Goal: Task Accomplishment & Management: Use online tool/utility

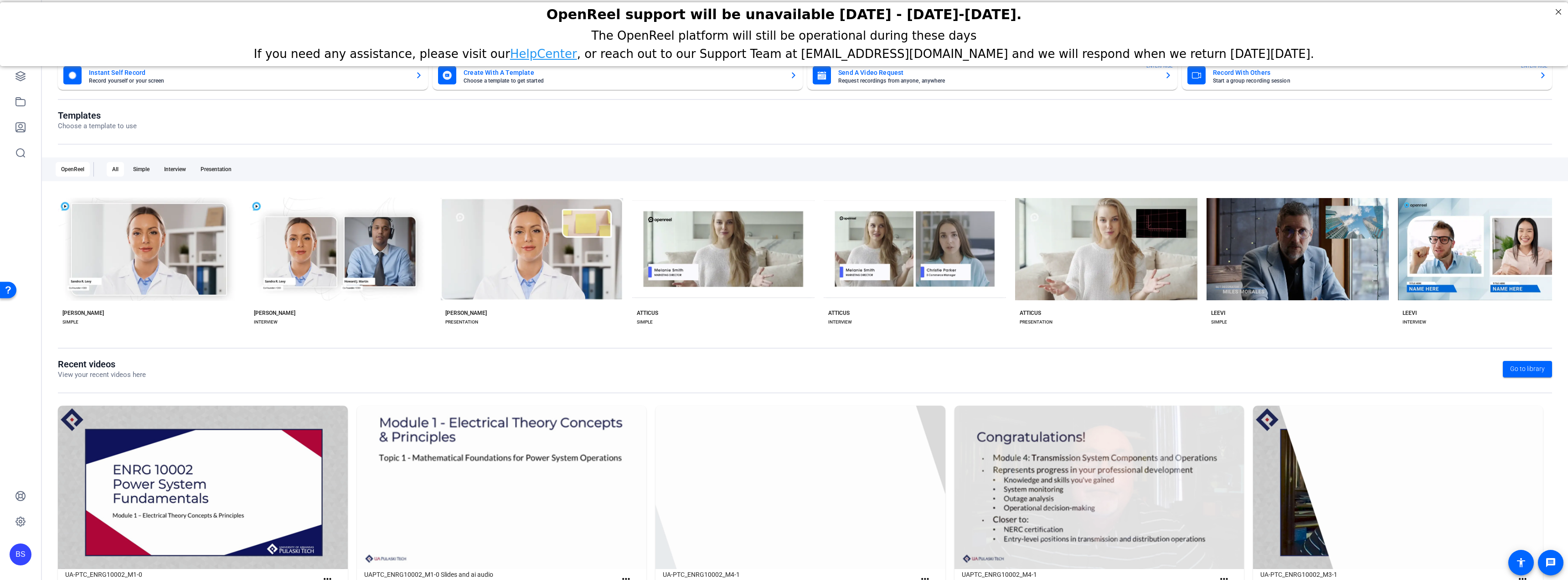
click at [811, 126] on openreel-page-title "Templates Choose a template to use" at bounding box center [805, 120] width 1494 height 21
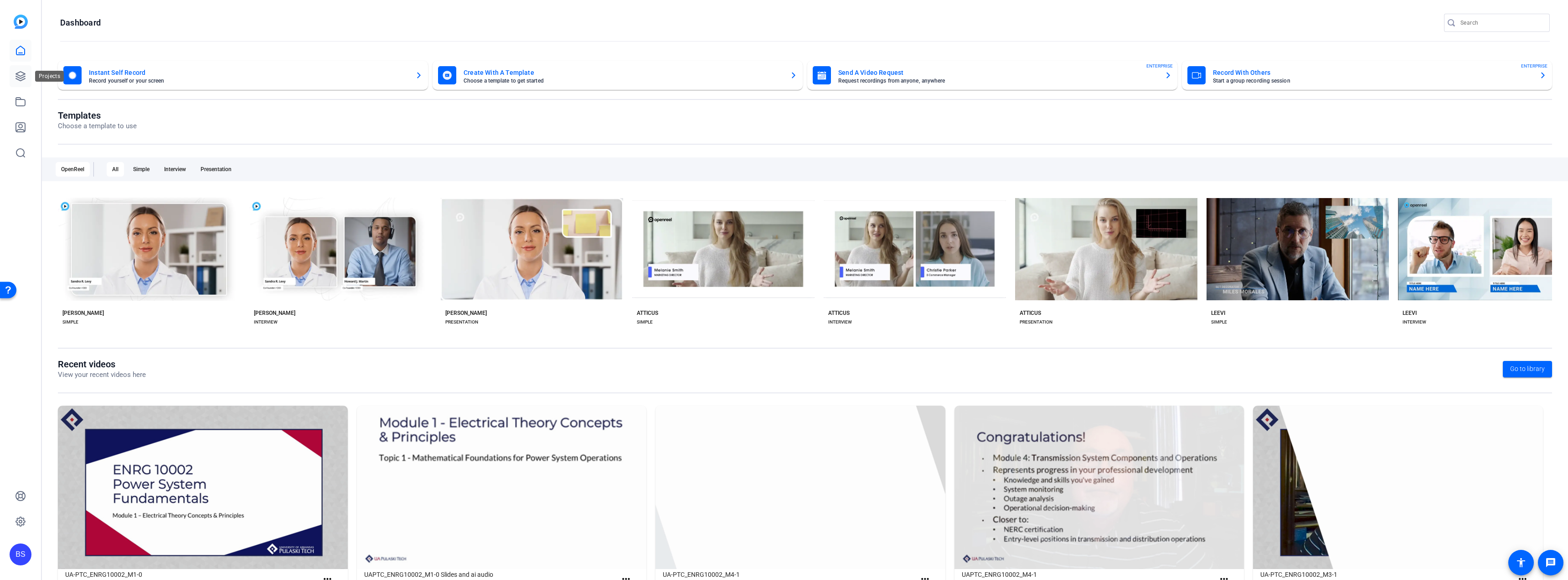
click at [25, 75] on icon at bounding box center [20, 76] width 9 height 9
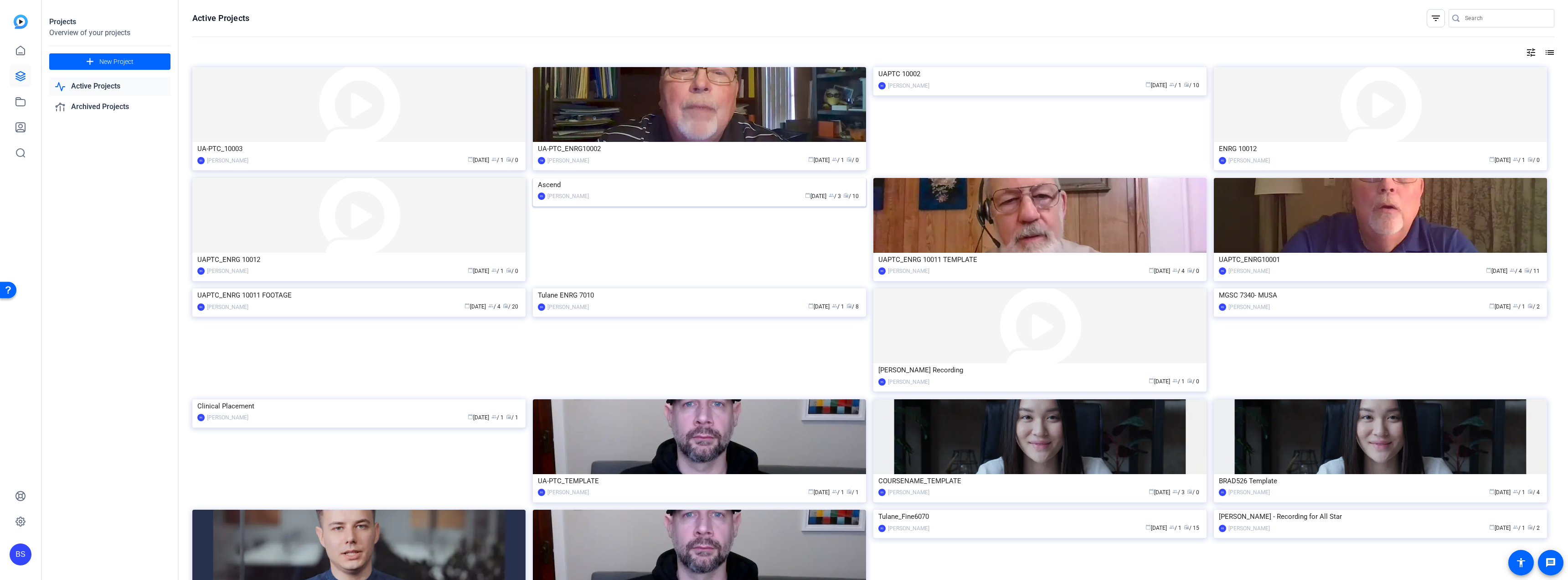
click at [780, 178] on img at bounding box center [699, 178] width 333 height 0
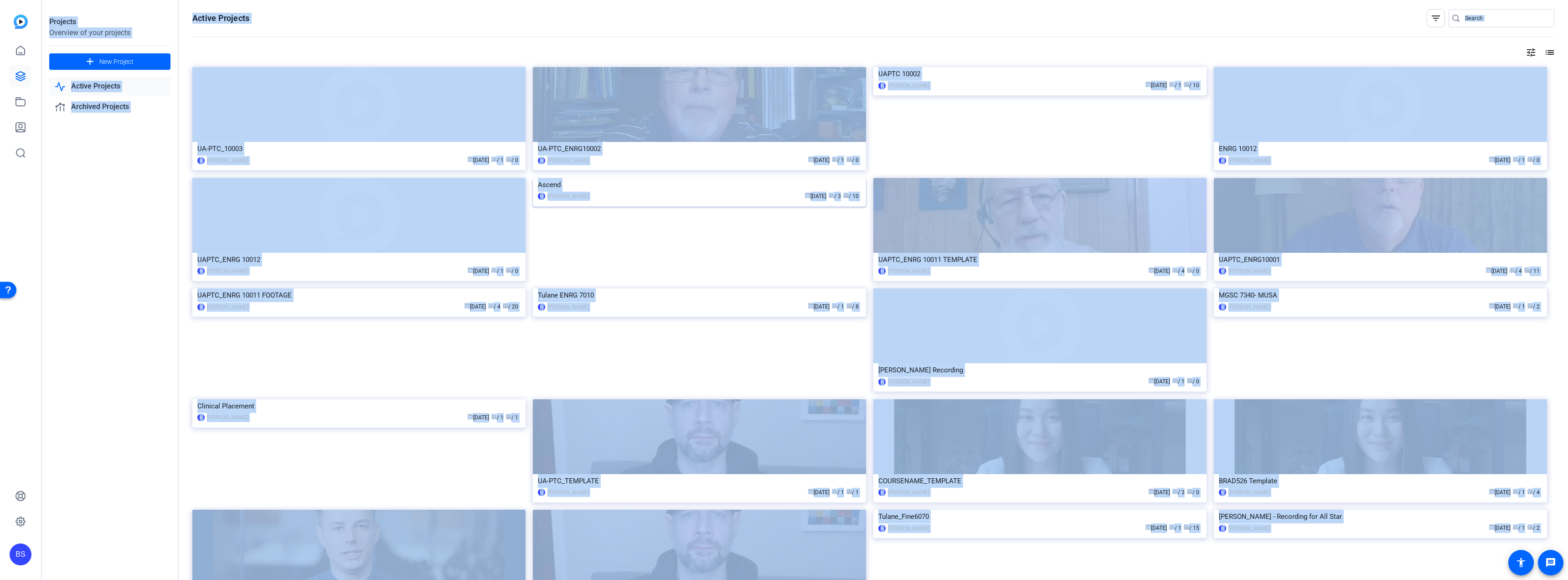
click at [780, 226] on div "Projects Overview of your projects add New Project Active Projects Archived Pro…" at bounding box center [805, 290] width 1527 height 580
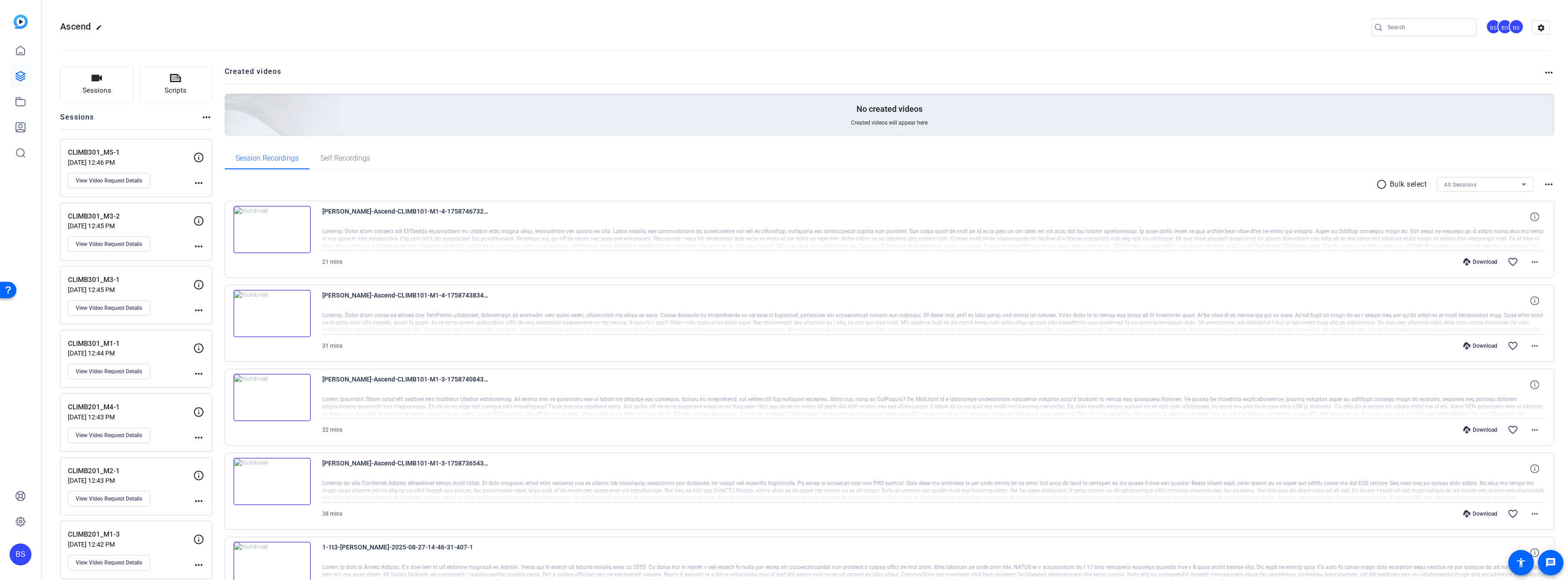
click at [260, 3] on div "Ascend edit BS BS BS settings" at bounding box center [804, 28] width 1490 height 69
click at [103, 80] on button "Sessions" at bounding box center [97, 85] width 74 height 37
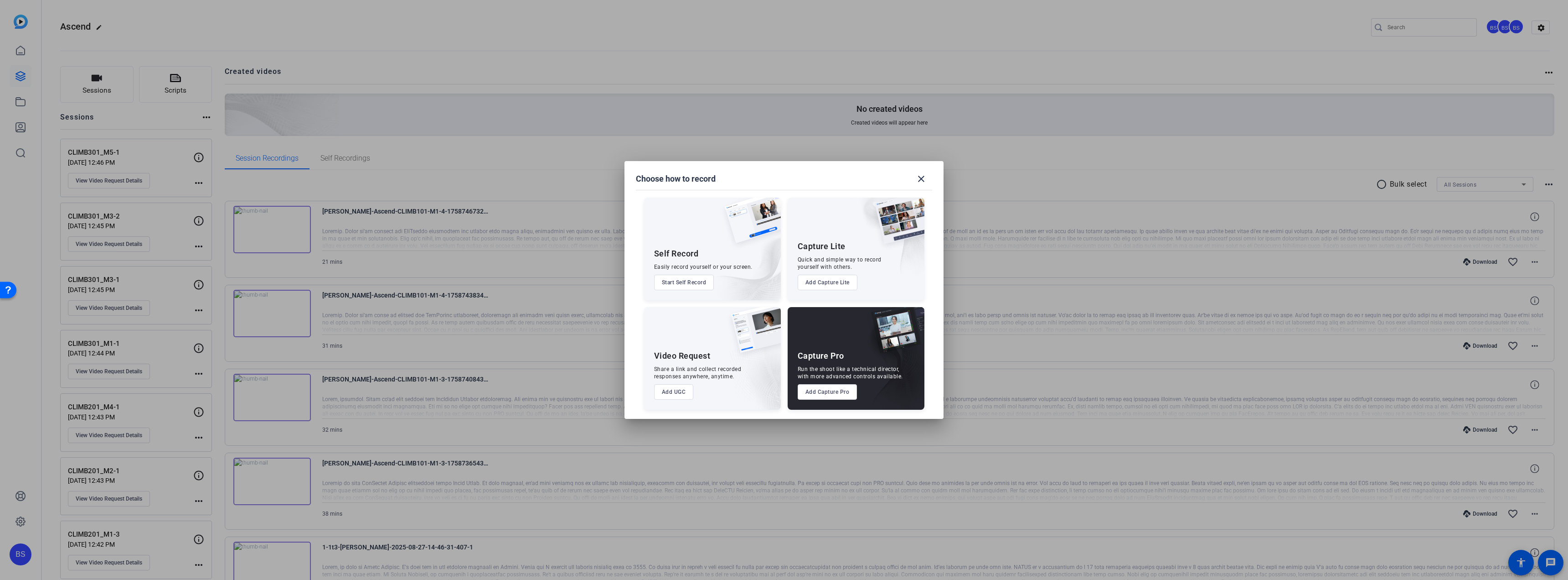
click at [672, 397] on button "Add UGC" at bounding box center [674, 391] width 40 height 16
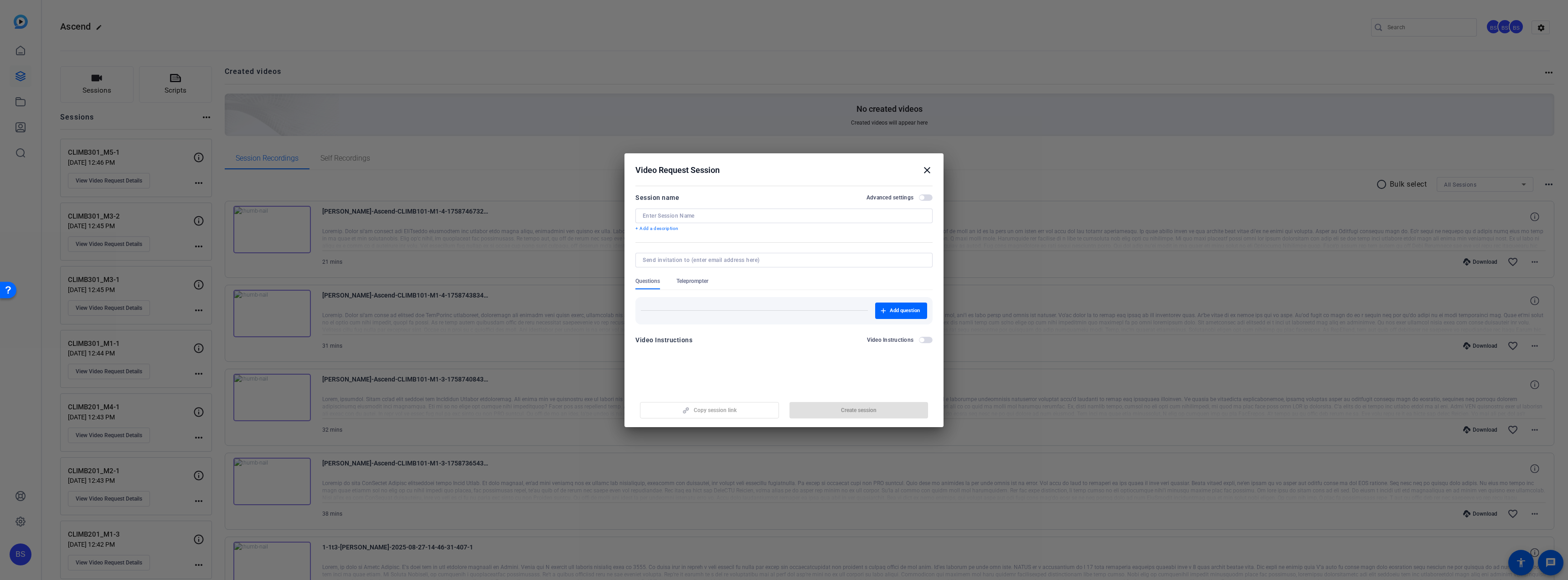
click at [761, 217] on input at bounding box center [784, 215] width 282 height 7
type input "Climb201_M1-1"
click at [856, 411] on span "Create session" at bounding box center [859, 410] width 36 height 7
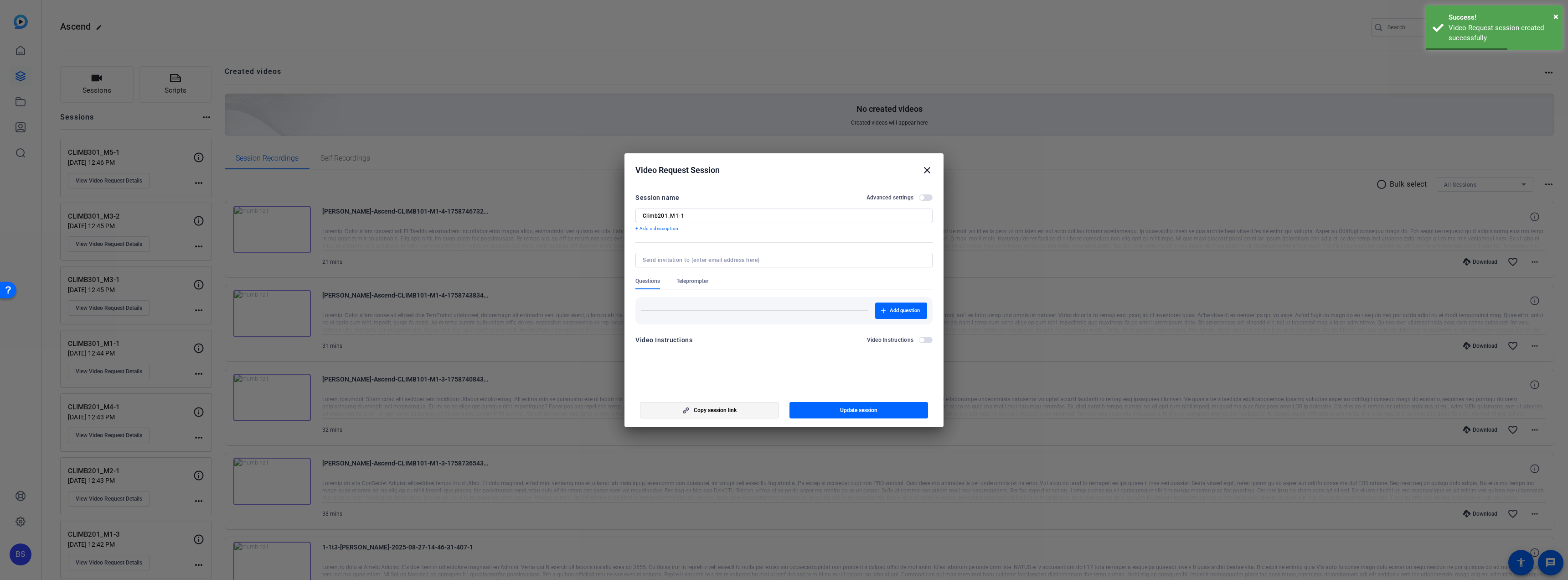
click at [737, 406] on span "Copy session link" at bounding box center [715, 410] width 43 height 7
click at [925, 169] on mat-icon "close" at bounding box center [928, 170] width 11 height 11
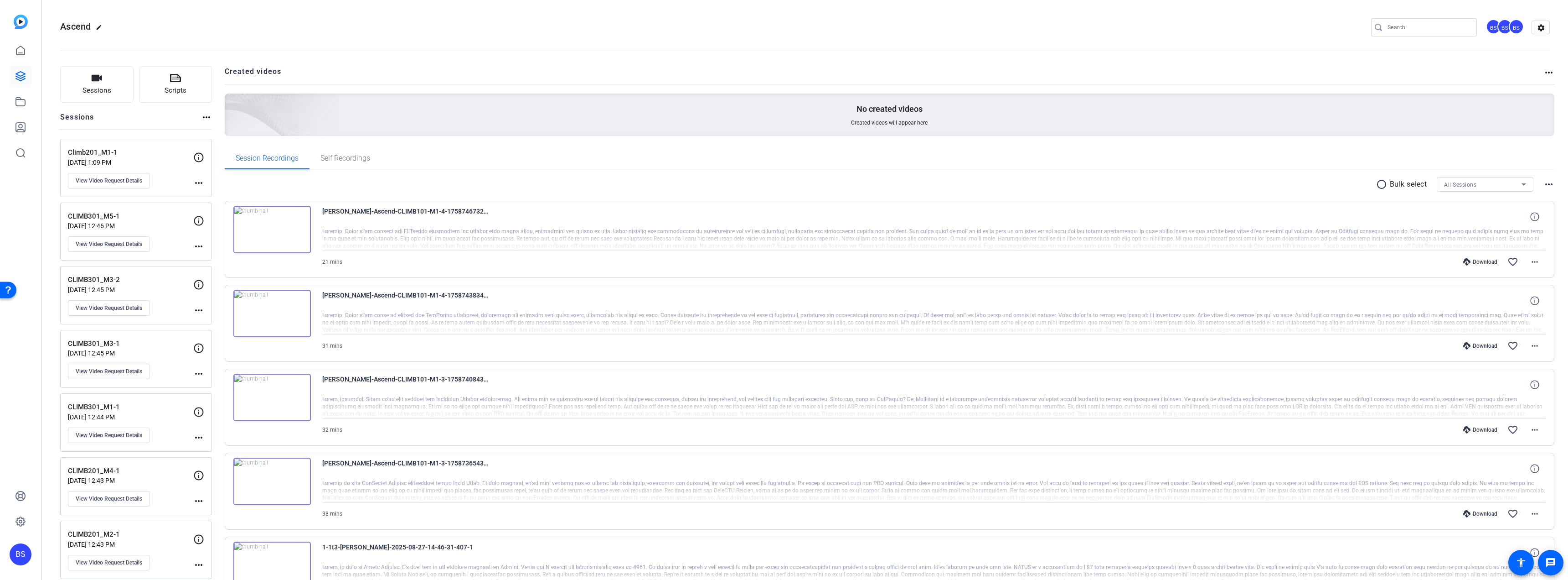
click at [197, 179] on mat-icon "more_horiz" at bounding box center [199, 183] width 11 height 11
click at [173, 153] on div at bounding box center [784, 290] width 1568 height 580
click at [106, 157] on p "Climb201_M1-1" at bounding box center [131, 152] width 125 height 10
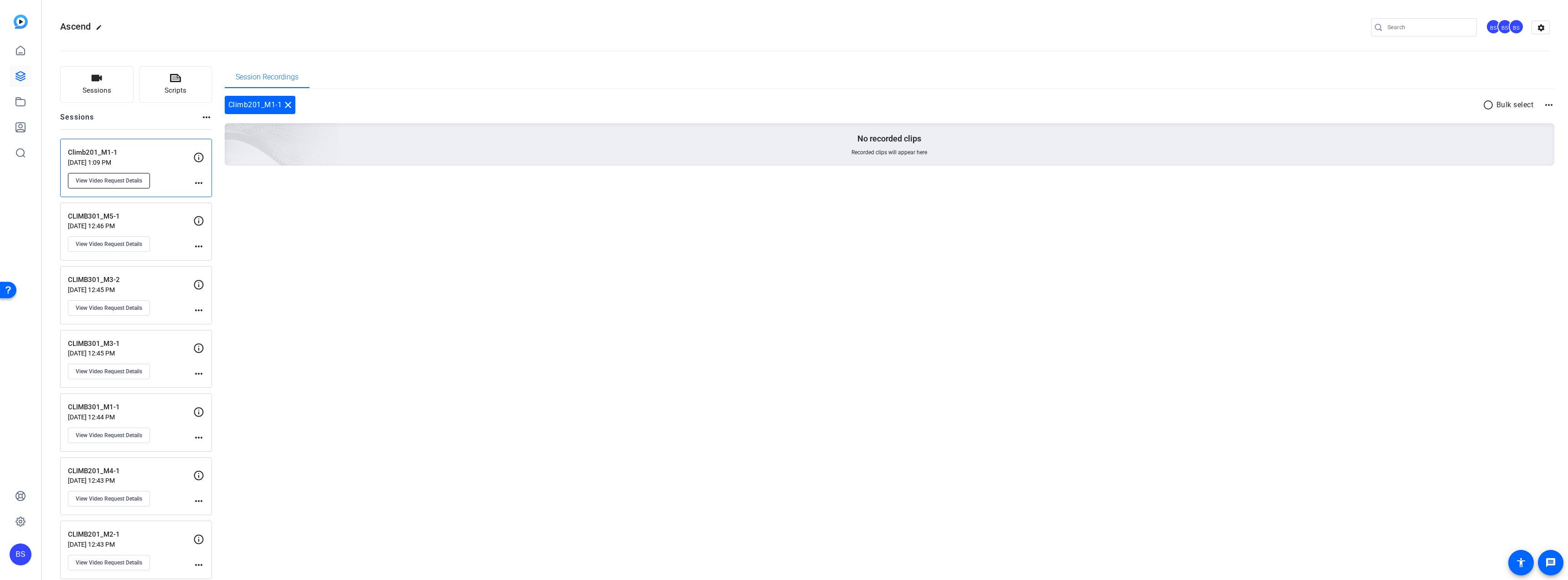
click at [108, 181] on span "View Video Request Details" at bounding box center [109, 180] width 66 height 7
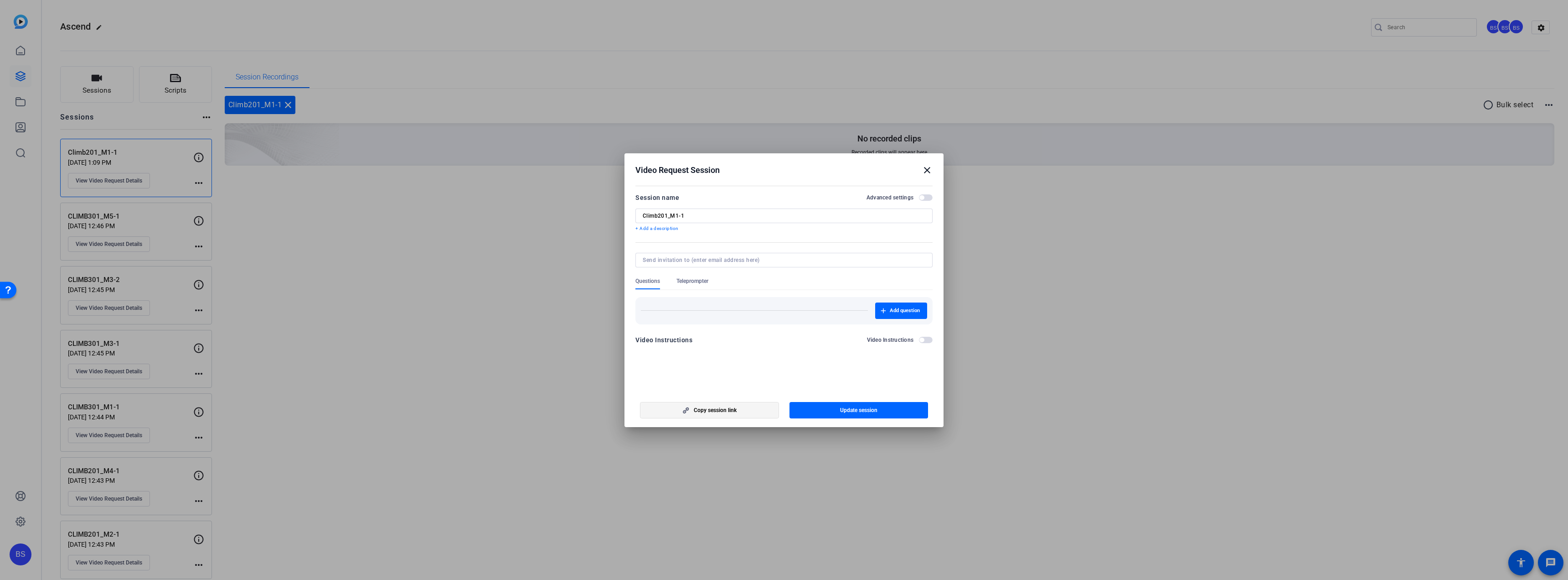
click at [724, 411] on span "Copy session link" at bounding box center [715, 410] width 43 height 7
